Goal: Task Accomplishment & Management: Use online tool/utility

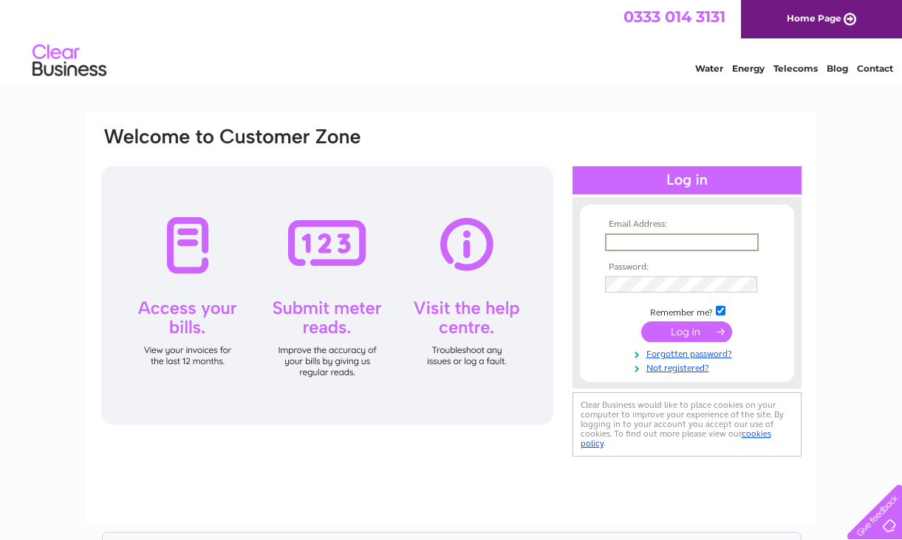
click at [647, 242] on input "text" at bounding box center [682, 242] width 154 height 18
type input "[EMAIL_ADDRESS][DOMAIN_NAME]"
click at [715, 323] on input "submit" at bounding box center [686, 331] width 91 height 21
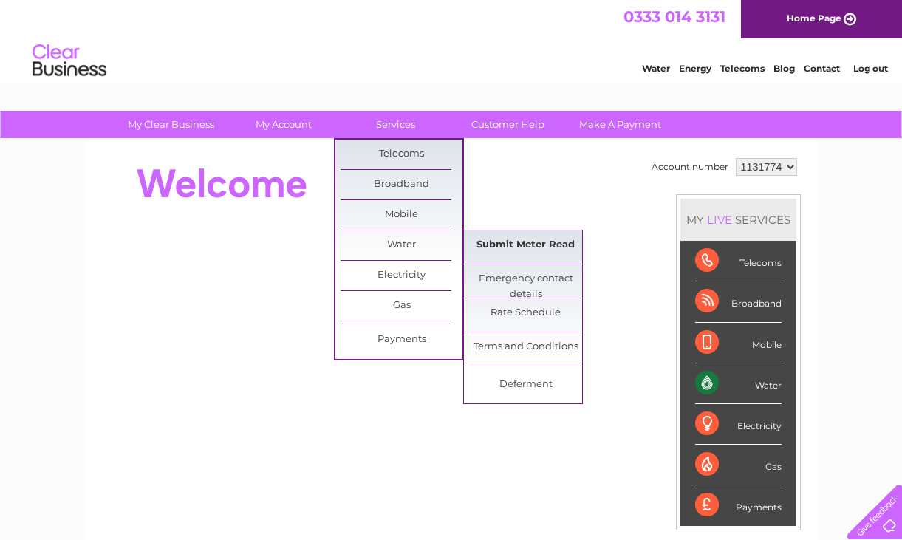
click at [500, 246] on link "Submit Meter Read" at bounding box center [525, 245] width 122 height 30
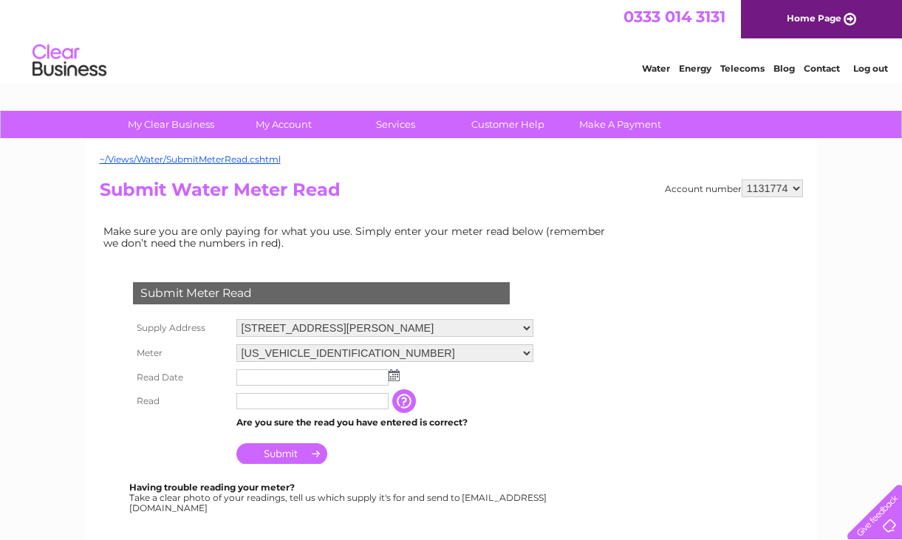
click at [392, 372] on img at bounding box center [393, 375] width 11 height 12
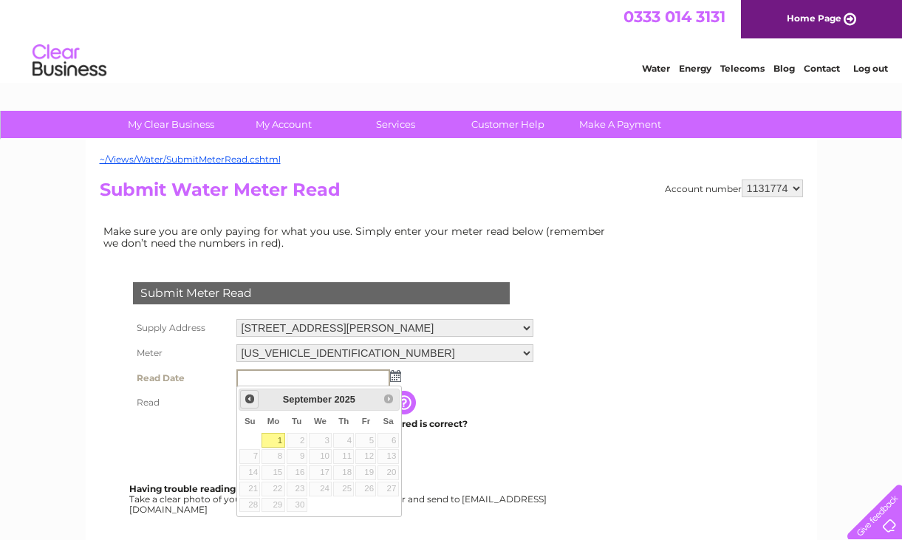
click at [252, 397] on span "Prev" at bounding box center [250, 399] width 12 height 12
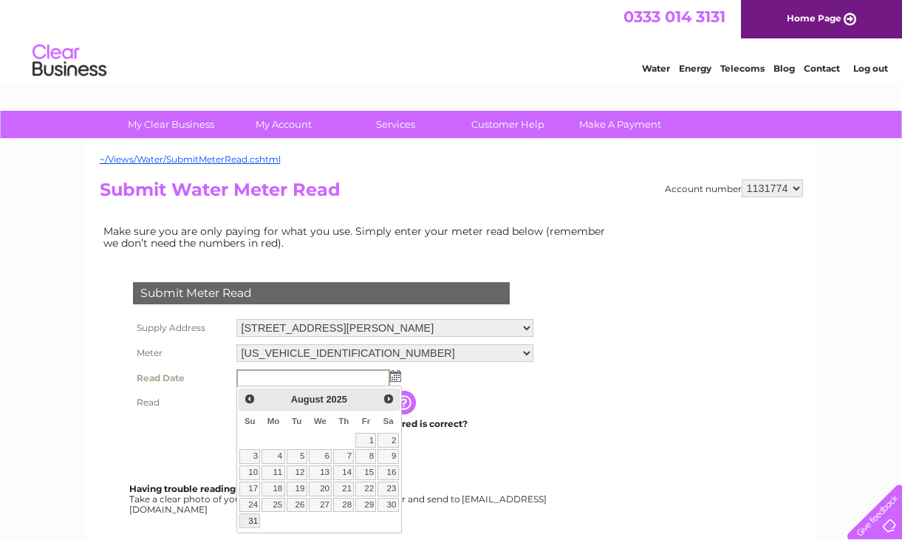
click at [254, 516] on link "31" at bounding box center [249, 520] width 21 height 15
type input "2025/08/31"
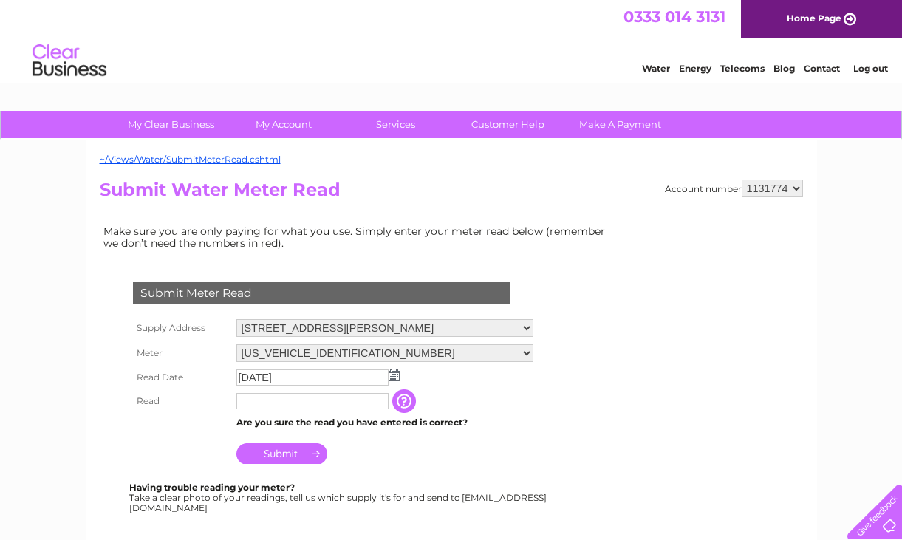
click at [277, 401] on input "text" at bounding box center [312, 401] width 152 height 16
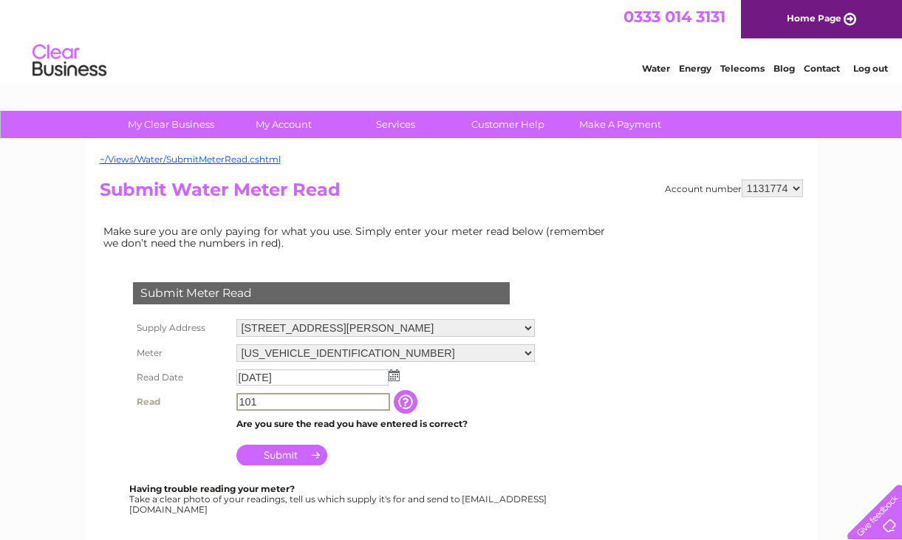
type input "101"
click at [286, 453] on input "Submit" at bounding box center [281, 454] width 91 height 21
